Goal: Find specific page/section: Find specific page/section

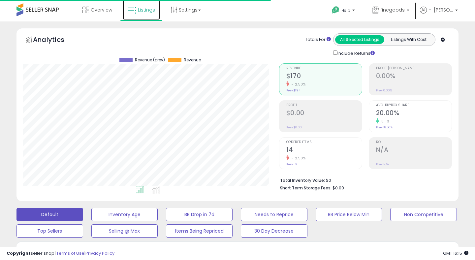
click at [146, 7] on span "Listings" at bounding box center [146, 10] width 17 height 7
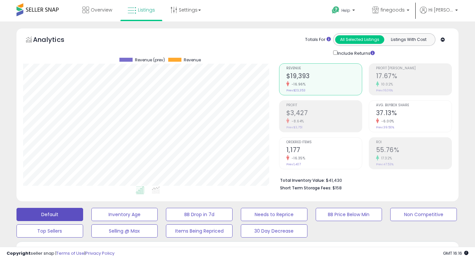
scroll to position [84, 0]
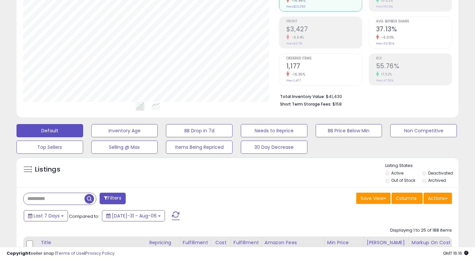
click at [59, 200] on input "text" at bounding box center [53, 199] width 61 height 12
type input "*******"
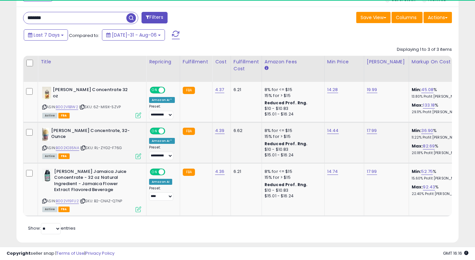
scroll to position [135, 256]
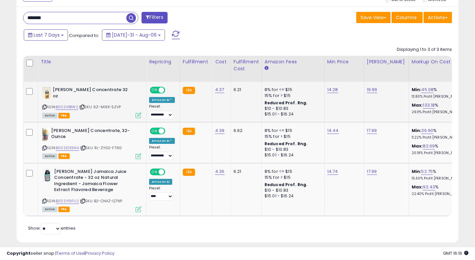
click at [137, 114] on icon at bounding box center [139, 115] width 6 height 6
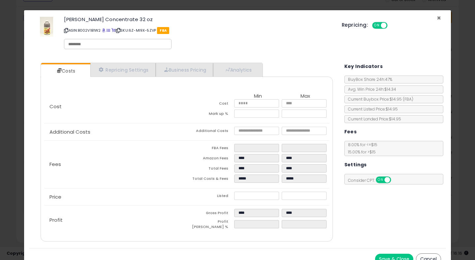
click at [438, 18] on span "×" at bounding box center [439, 18] width 4 height 10
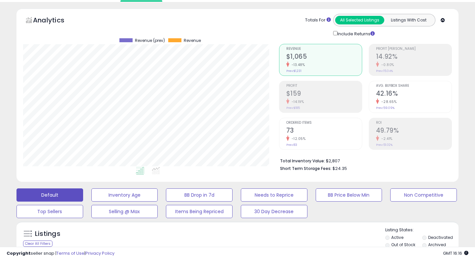
scroll to position [0, 0]
